Goal: Check status: Check status

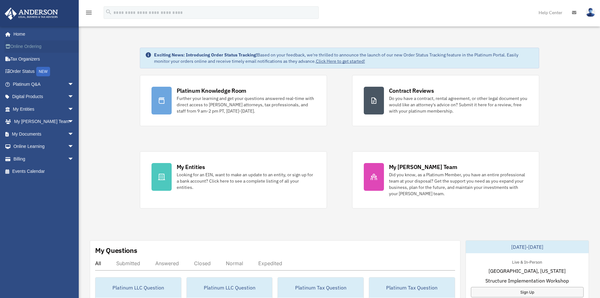
click at [21, 49] on link "Online Ordering" at bounding box center [43, 46] width 79 height 13
click at [68, 110] on span "arrow_drop_down" at bounding box center [74, 109] width 13 height 13
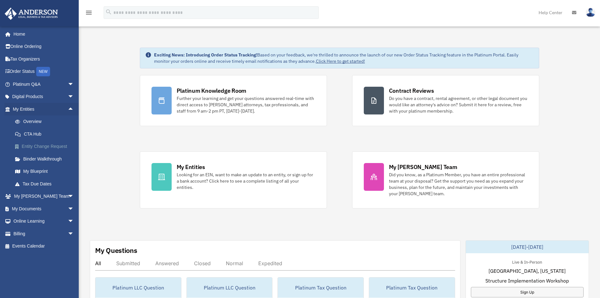
click at [30, 145] on link "Entity Change Request" at bounding box center [46, 146] width 75 height 13
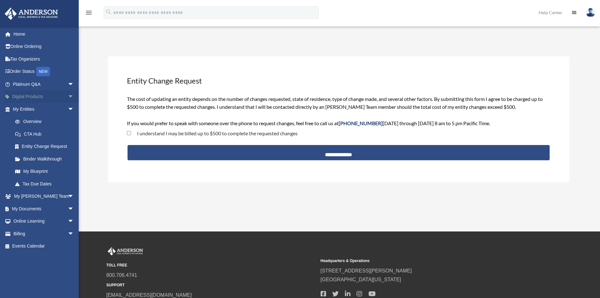
click at [68, 97] on span "arrow_drop_down" at bounding box center [74, 96] width 13 height 13
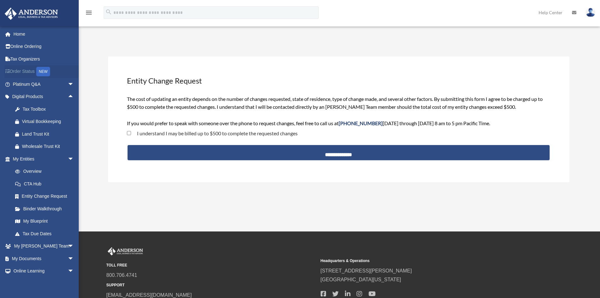
click at [19, 69] on link "Order Status NEW" at bounding box center [43, 71] width 79 height 13
